Goal: Find specific fact: Find specific fact

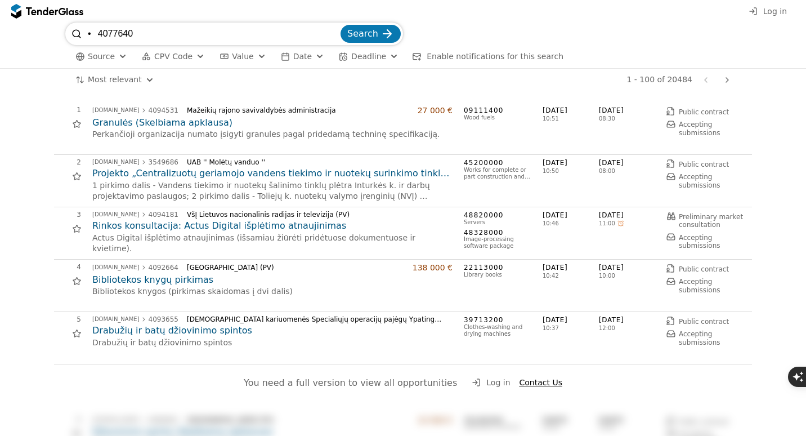
click at [98, 32] on input "• 4077640" at bounding box center [213, 34] width 250 height 23
type input "4077640"
click at [341, 25] on button "Search" at bounding box center [371, 34] width 60 height 18
